Goal: Information Seeking & Learning: Learn about a topic

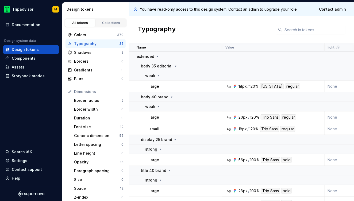
click at [89, 46] on div "Typography" at bounding box center [96, 43] width 45 height 5
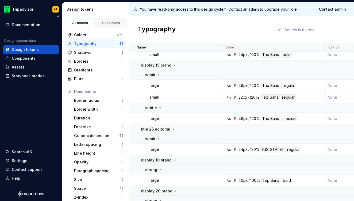
scroll to position [151, 0]
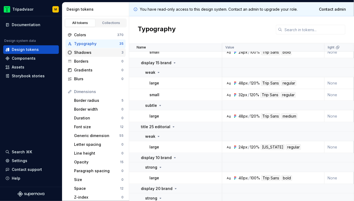
click at [86, 53] on div "Shadows" at bounding box center [97, 52] width 47 height 5
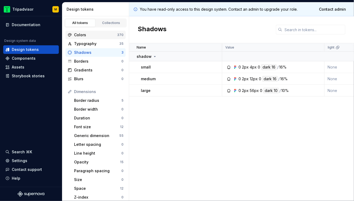
click at [85, 37] on div "Colors" at bounding box center [95, 34] width 43 height 5
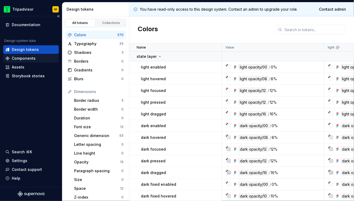
click at [28, 60] on div "Components" at bounding box center [24, 58] width 24 height 5
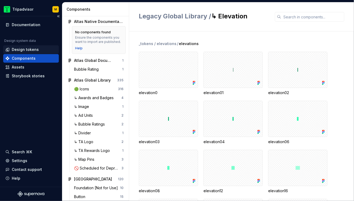
scroll to position [30, 0]
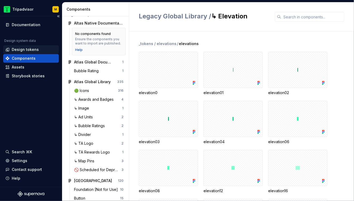
click at [28, 50] on div "Design tokens" at bounding box center [25, 49] width 27 height 5
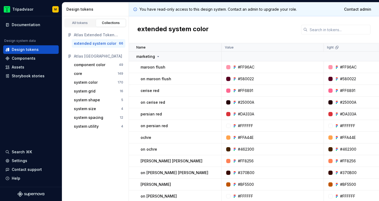
click at [97, 34] on div "Atlas Extended Token Library" at bounding box center [98, 34] width 49 height 5
click at [97, 45] on div "extended system color" at bounding box center [95, 43] width 42 height 5
click at [81, 25] on div "All tokens" at bounding box center [80, 23] width 27 height 4
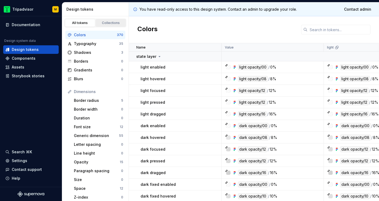
click at [110, 25] on div "Collections" at bounding box center [111, 23] width 27 height 4
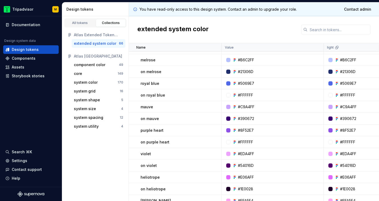
scroll to position [635, 0]
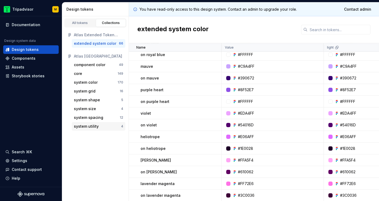
click at [89, 126] on div "system utility" at bounding box center [86, 126] width 25 height 5
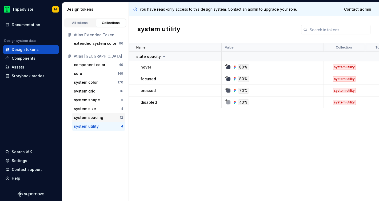
click at [92, 118] on div "system spacing" at bounding box center [88, 117] width 29 height 5
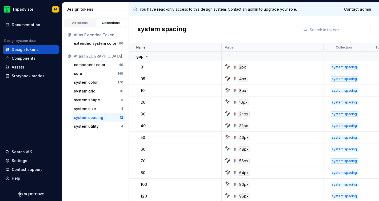
scroll to position [1, 0]
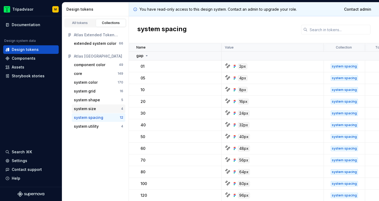
click at [86, 111] on div "system size" at bounding box center [85, 108] width 22 height 5
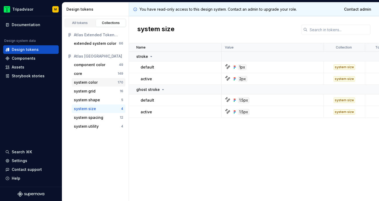
click at [88, 83] on div "system color" at bounding box center [86, 82] width 24 height 5
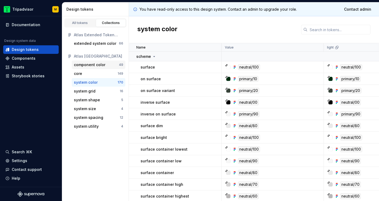
click at [88, 65] on div "component color" at bounding box center [90, 64] width 32 height 5
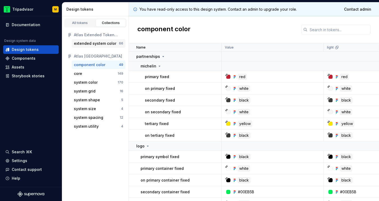
click at [92, 43] on div "extended system color" at bounding box center [95, 43] width 42 height 5
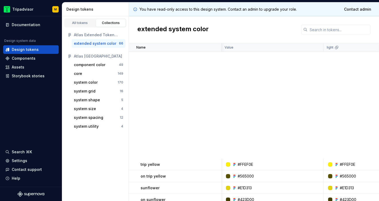
scroll to position [0, 0]
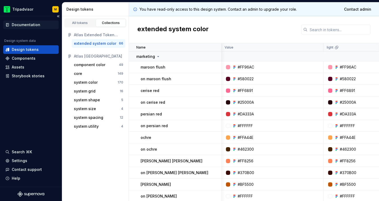
click at [26, 25] on div "Documentation" at bounding box center [26, 24] width 29 height 5
click at [7, 8] on html "Tripadvisor M Documentation Design system data Design tokens Components Assets …" at bounding box center [189, 100] width 379 height 201
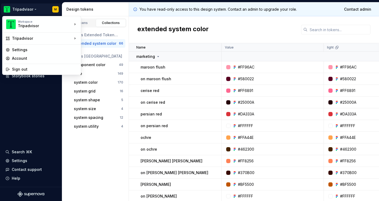
click at [37, 101] on html "Tripadvisor M Documentation Design system data Design tokens Components Assets …" at bounding box center [189, 100] width 379 height 201
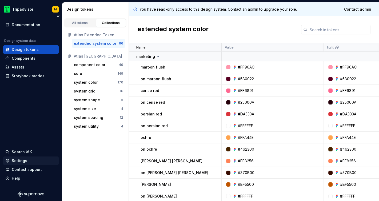
click at [19, 162] on div "Settings" at bounding box center [19, 160] width 15 height 5
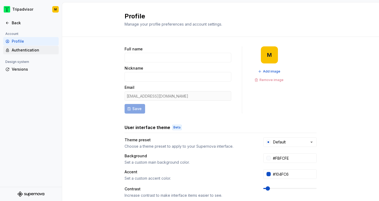
click at [28, 51] on div "Authentication" at bounding box center [34, 50] width 45 height 5
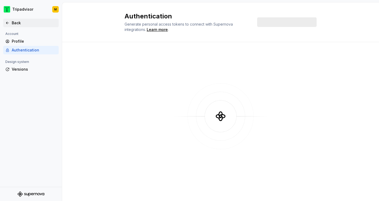
click at [10, 23] on div "Back" at bounding box center [30, 22] width 51 height 5
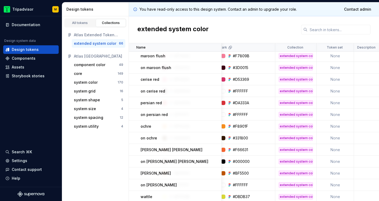
scroll to position [11, 170]
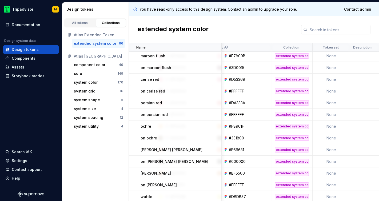
click at [292, 126] on div "extended system color" at bounding box center [292, 126] width 34 height 5
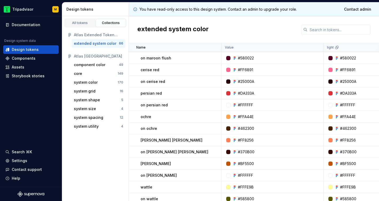
scroll to position [0, 0]
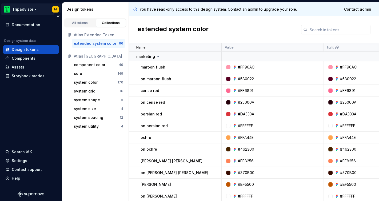
click at [18, 9] on html "Tripadvisor M Documentation Design system data Design tokens Components Assets …" at bounding box center [189, 100] width 379 height 201
click at [22, 122] on html "Tripadvisor M Documentation Design system data Design tokens Components Assets …" at bounding box center [189, 100] width 379 height 201
click at [19, 161] on div "Settings" at bounding box center [19, 160] width 15 height 5
click at [25, 60] on div "Components" at bounding box center [24, 58] width 24 height 5
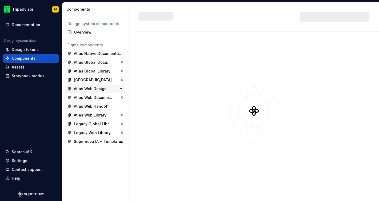
click at [91, 90] on div "Atlas Web Design" at bounding box center [90, 88] width 33 height 5
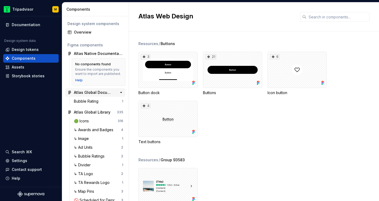
click at [92, 92] on div "Atlas Global Documentation" at bounding box center [94, 92] width 40 height 5
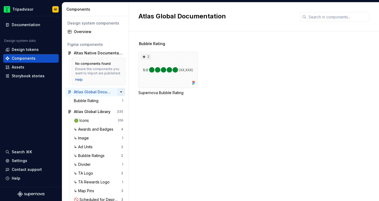
click at [120, 92] on button "button" at bounding box center [121, 91] width 7 height 7
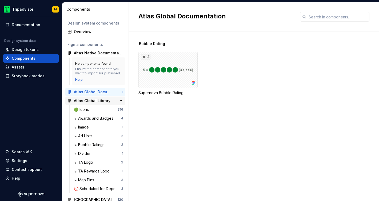
click at [98, 100] on div "Atlas Global Library" at bounding box center [92, 100] width 37 height 5
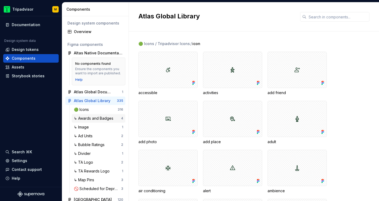
click at [94, 119] on div "↳ Awards and Badges" at bounding box center [95, 118] width 42 height 5
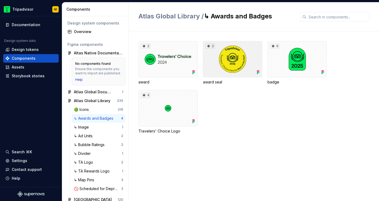
click at [233, 66] on div "2" at bounding box center [232, 59] width 59 height 36
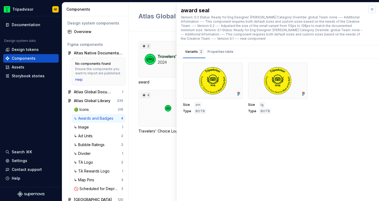
click at [373, 9] on button "button" at bounding box center [372, 9] width 7 height 7
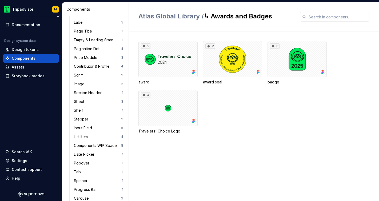
scroll to position [253, 0]
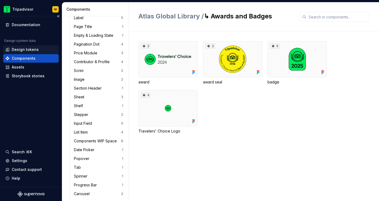
click at [28, 50] on div "Design tokens" at bounding box center [25, 49] width 27 height 5
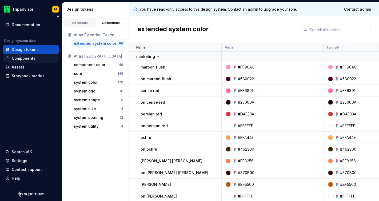
click at [33, 61] on div "Components" at bounding box center [24, 58] width 24 height 5
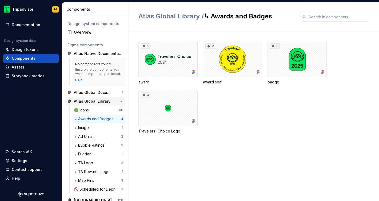
click at [100, 101] on div "Atlas Global Library" at bounding box center [92, 101] width 37 height 5
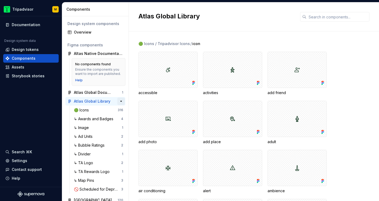
click at [120, 102] on button "button" at bounding box center [121, 101] width 7 height 7
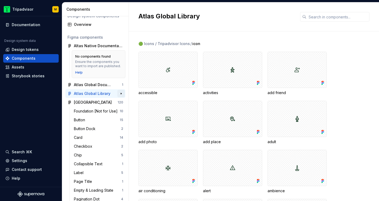
scroll to position [9, 0]
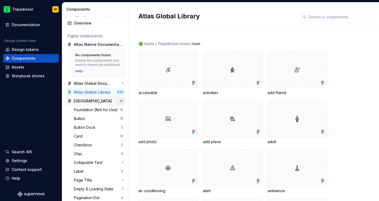
click at [120, 101] on button "button" at bounding box center [121, 100] width 7 height 7
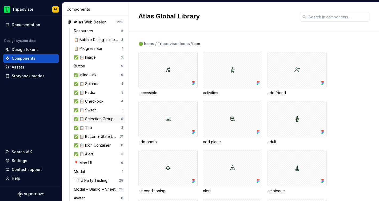
scroll to position [101, 0]
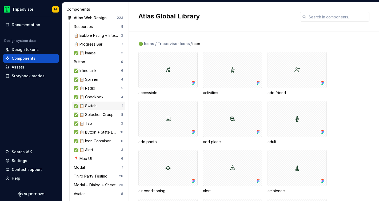
click at [93, 105] on div "✅ 📋 Switch" at bounding box center [86, 105] width 25 height 5
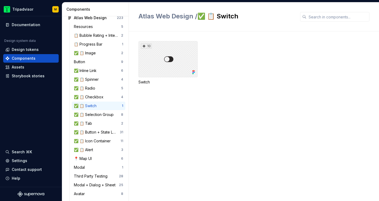
click at [179, 66] on div "10" at bounding box center [168, 59] width 59 height 36
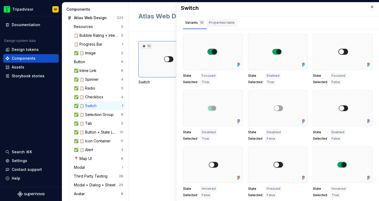
click at [222, 21] on div "Properties table" at bounding box center [222, 22] width 26 height 5
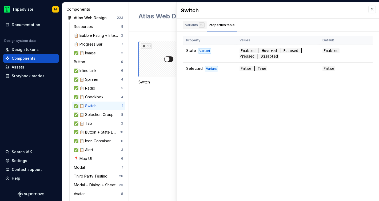
click at [190, 26] on div "Variants 10" at bounding box center [194, 24] width 19 height 5
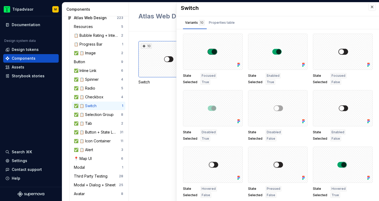
click at [168, 99] on div "10 Switch" at bounding box center [259, 117] width 241 height 170
click at [372, 6] on button "button" at bounding box center [372, 6] width 7 height 7
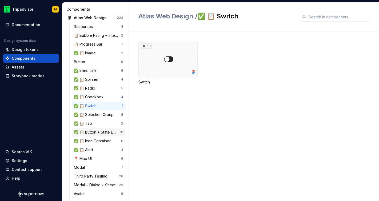
click at [88, 133] on div "✅ 📋 Button + State Layer" at bounding box center [97, 132] width 46 height 5
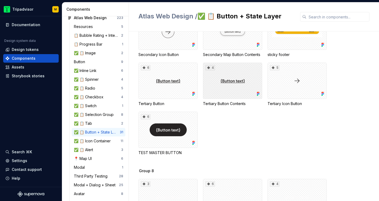
scroll to position [275, 0]
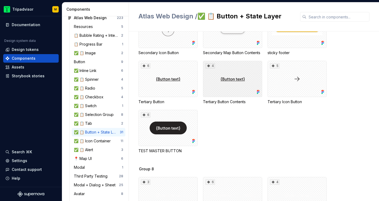
click at [226, 87] on div "4" at bounding box center [232, 79] width 59 height 36
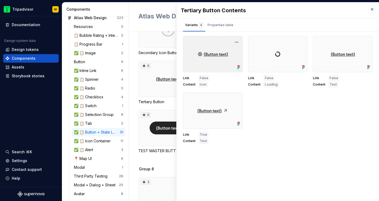
click at [233, 66] on div at bounding box center [213, 54] width 60 height 36
click at [240, 68] on icon at bounding box center [239, 67] width 1 height 1
click at [239, 67] on icon at bounding box center [239, 67] width 1 height 1
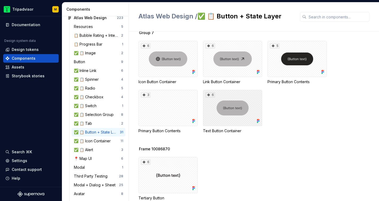
scroll to position [482, 0]
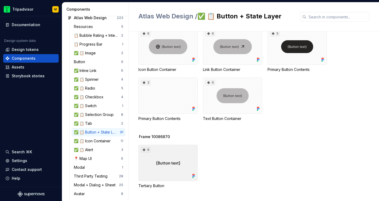
click at [144, 150] on icon at bounding box center [144, 150] width 3 height 3
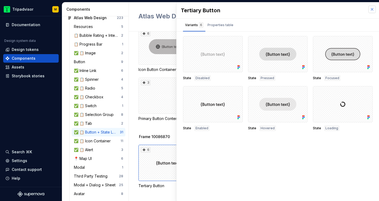
click at [375, 10] on button "button" at bounding box center [372, 9] width 7 height 7
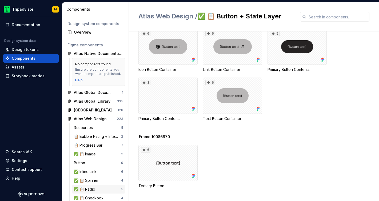
click at [93, 189] on div "✅ 📋 Radio" at bounding box center [86, 189] width 24 height 5
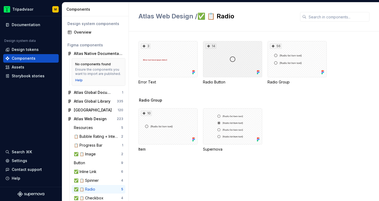
click at [248, 59] on div "14" at bounding box center [232, 59] width 59 height 36
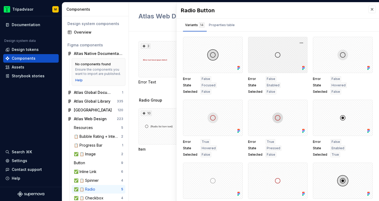
scroll to position [59, 0]
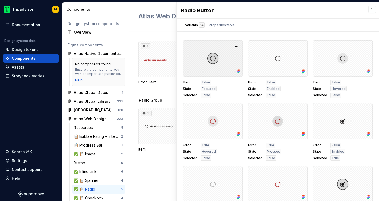
click at [231, 68] on div at bounding box center [213, 58] width 60 height 36
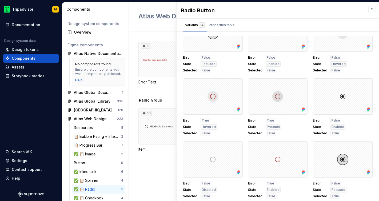
scroll to position [0, 0]
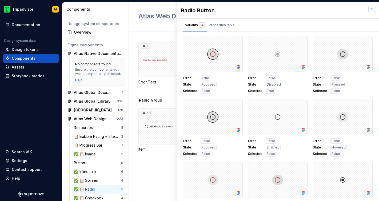
click at [372, 9] on button "button" at bounding box center [372, 9] width 7 height 7
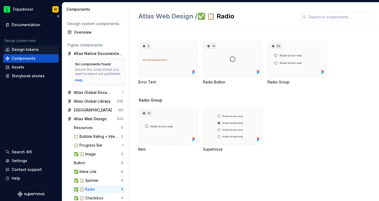
click at [34, 51] on div "Design tokens" at bounding box center [25, 49] width 27 height 5
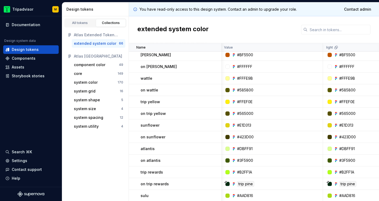
scroll to position [132, 1]
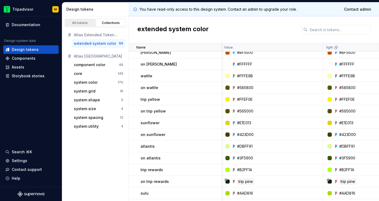
click at [83, 24] on div "All tokens" at bounding box center [80, 23] width 27 height 4
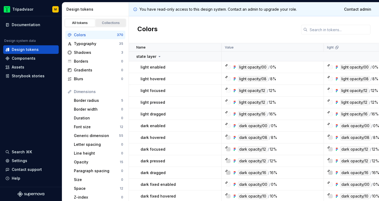
click at [107, 23] on div "Collections" at bounding box center [111, 23] width 27 height 4
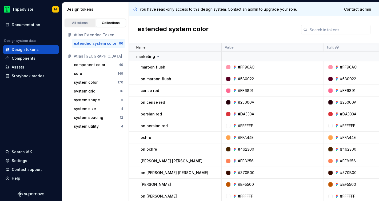
click at [91, 23] on div "All tokens" at bounding box center [80, 23] width 27 height 4
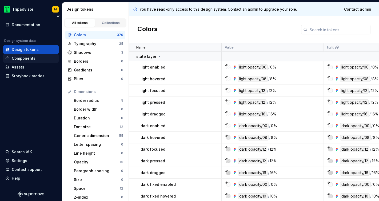
click at [28, 62] on div "Components" at bounding box center [31, 58] width 56 height 9
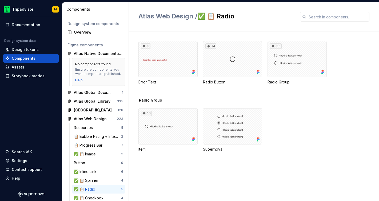
click at [107, 79] on div "Help" at bounding box center [98, 80] width 47 height 4
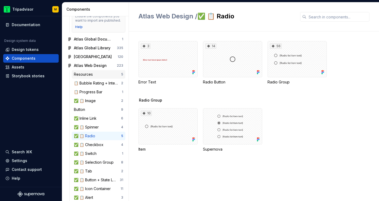
scroll to position [64, 0]
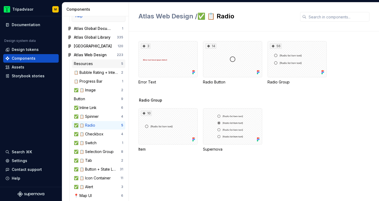
click at [95, 66] on div "Resources" at bounding box center [97, 63] width 47 height 5
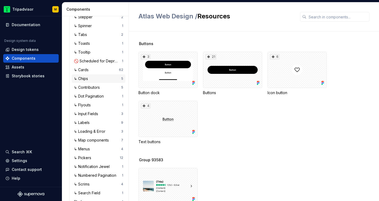
scroll to position [948, 0]
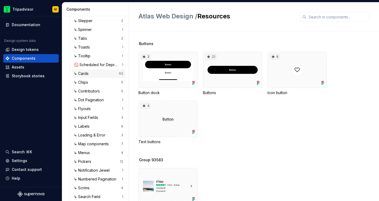
click at [90, 75] on div "↳ Cards" at bounding box center [82, 73] width 17 height 5
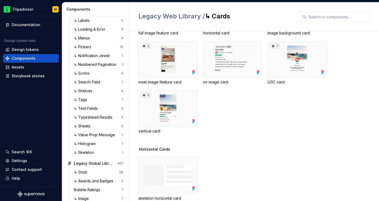
scroll to position [584, 0]
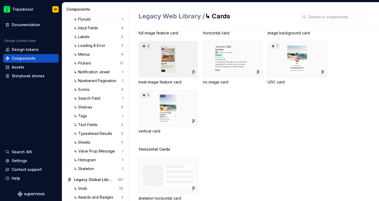
click at [167, 61] on div "2" at bounding box center [168, 59] width 59 height 36
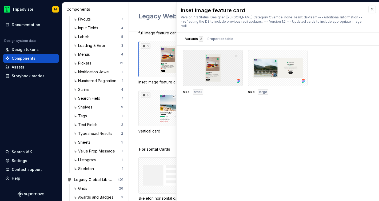
click at [217, 75] on div at bounding box center [213, 68] width 60 height 36
drag, startPoint x: 216, startPoint y: 71, endPoint x: 220, endPoint y: 72, distance: 4.6
click at [216, 71] on div at bounding box center [213, 68] width 60 height 36
click at [236, 79] on icon at bounding box center [238, 81] width 5 height 5
click at [276, 71] on div at bounding box center [278, 68] width 60 height 36
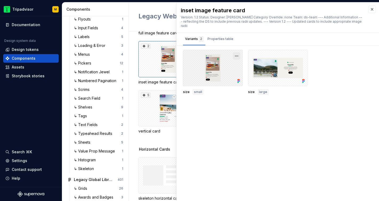
click at [238, 52] on button "button" at bounding box center [236, 55] width 7 height 7
click at [238, 122] on div "inset image feature card Version: 1.2 Status: Designer: [PERSON_NAME] Category …" at bounding box center [278, 101] width 203 height 199
click at [237, 52] on button "button" at bounding box center [236, 55] width 7 height 7
click at [220, 62] on div "Open in [GEOGRAPHIC_DATA]" at bounding box center [219, 67] width 35 height 16
click at [236, 52] on button "button" at bounding box center [236, 55] width 7 height 7
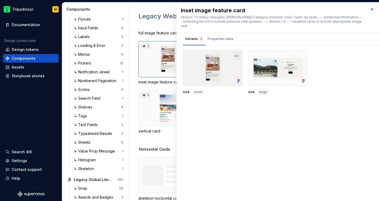
click at [238, 52] on button "button" at bounding box center [236, 55] width 7 height 7
click at [304, 52] on button "button" at bounding box center [301, 55] width 7 height 7
click at [255, 119] on div "inset image feature card Version: 1.2 Status: Designer: [PERSON_NAME] Category …" at bounding box center [278, 101] width 203 height 199
drag, startPoint x: 373, startPoint y: 10, endPoint x: 331, endPoint y: 46, distance: 55.6
click at [340, 36] on div "inset image feature card inset image feature card Version: 1.2 Status: Designer…" at bounding box center [278, 101] width 203 height 199
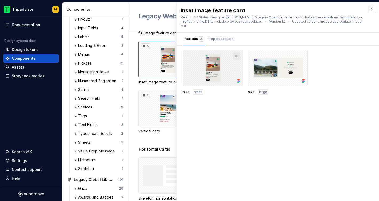
click at [237, 52] on button "button" at bounding box center [236, 55] width 7 height 7
click at [225, 62] on div "Open in [GEOGRAPHIC_DATA]" at bounding box center [219, 67] width 35 height 16
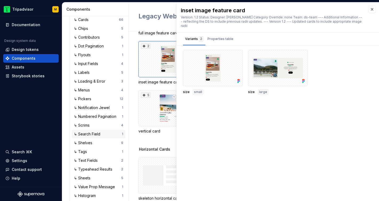
scroll to position [524, 0]
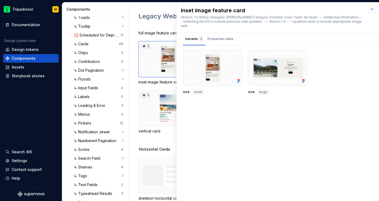
click at [373, 6] on button "button" at bounding box center [372, 9] width 7 height 7
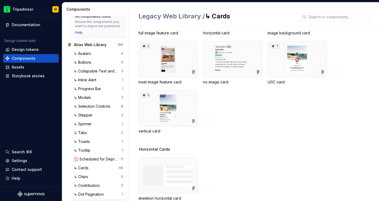
scroll to position [399, 0]
click at [249, 60] on div at bounding box center [232, 59] width 59 height 36
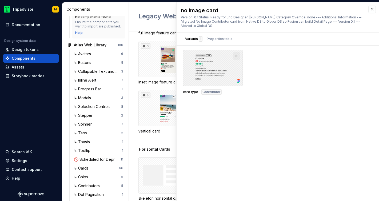
click at [238, 56] on button "button" at bounding box center [236, 55] width 7 height 7
click at [159, 39] on div "brand illustration feature card 4 flexCards split 20 flexCards standard 2 full …" at bounding box center [259, 38] width 241 height 191
click at [373, 9] on button "button" at bounding box center [372, 9] width 7 height 7
